Goal: Information Seeking & Learning: Find contact information

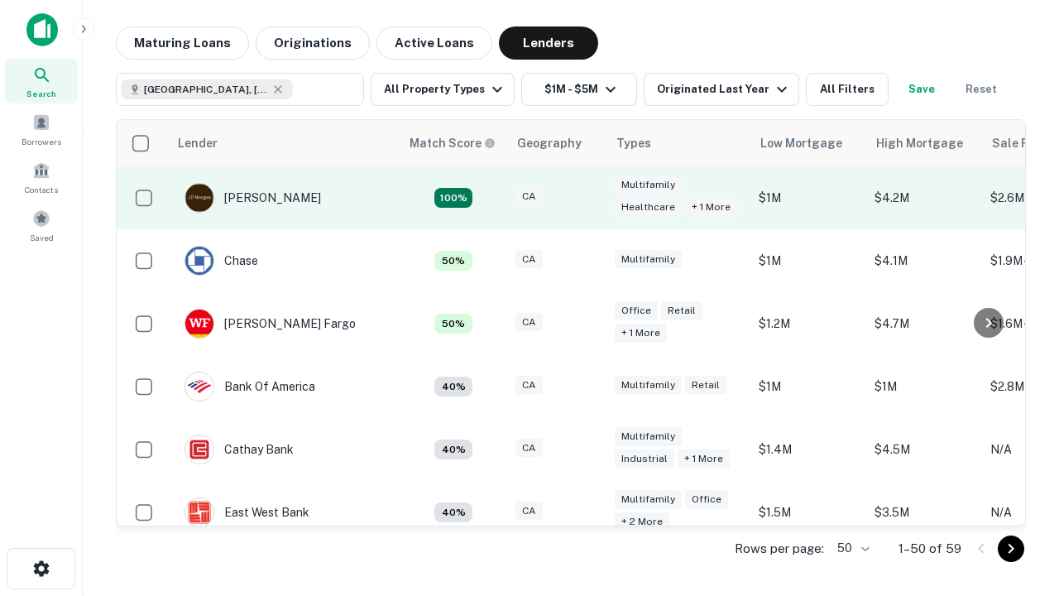
click at [587, 198] on div "CA" at bounding box center [556, 198] width 83 height 22
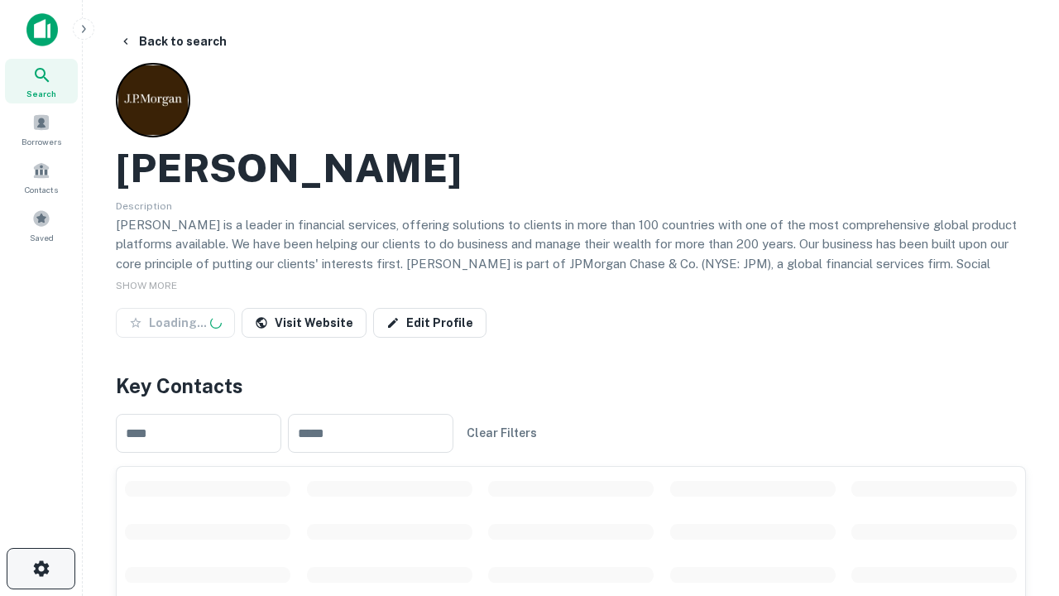
click at [41, 568] on icon "button" at bounding box center [41, 568] width 20 height 20
